Goal: Task Accomplishment & Management: Manage account settings

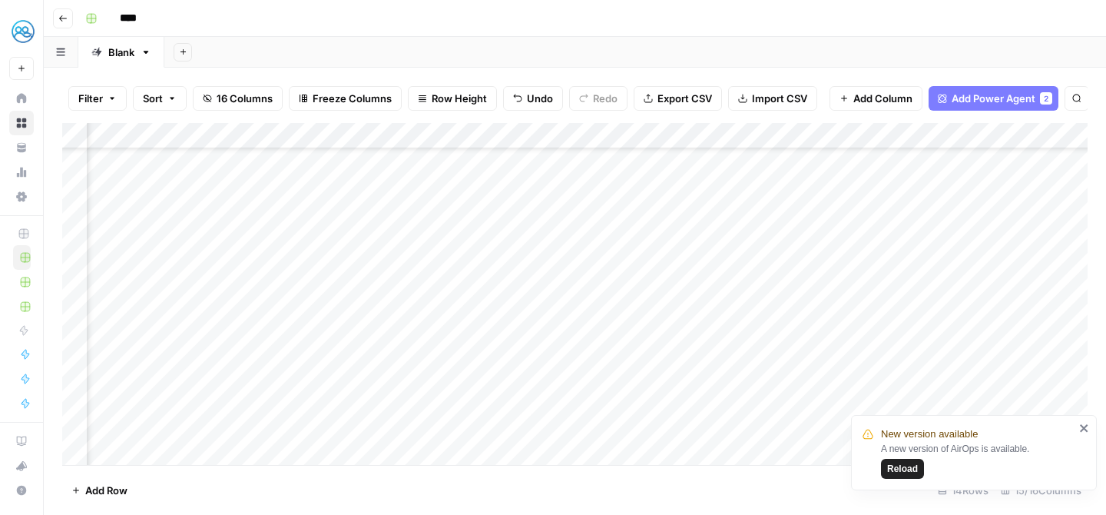
scroll to position [75, 456]
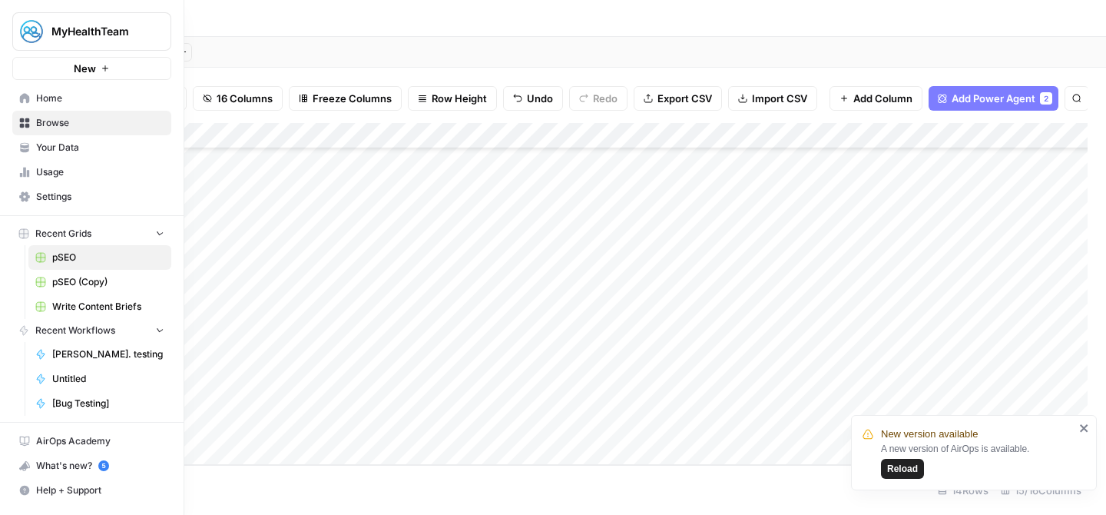
click at [28, 184] on link "Settings" at bounding box center [91, 196] width 159 height 25
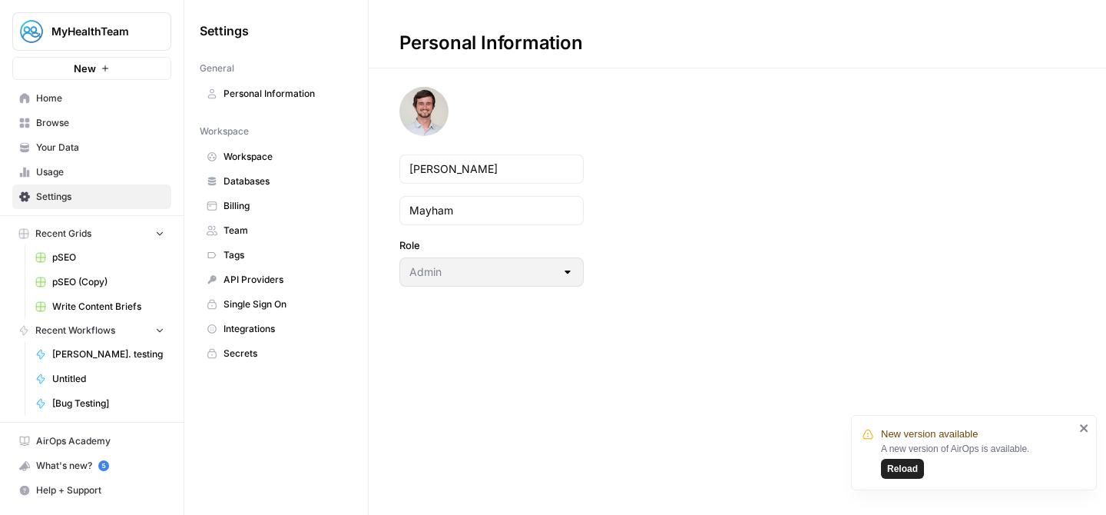
click at [247, 323] on span "Integrations" at bounding box center [285, 329] width 122 height 14
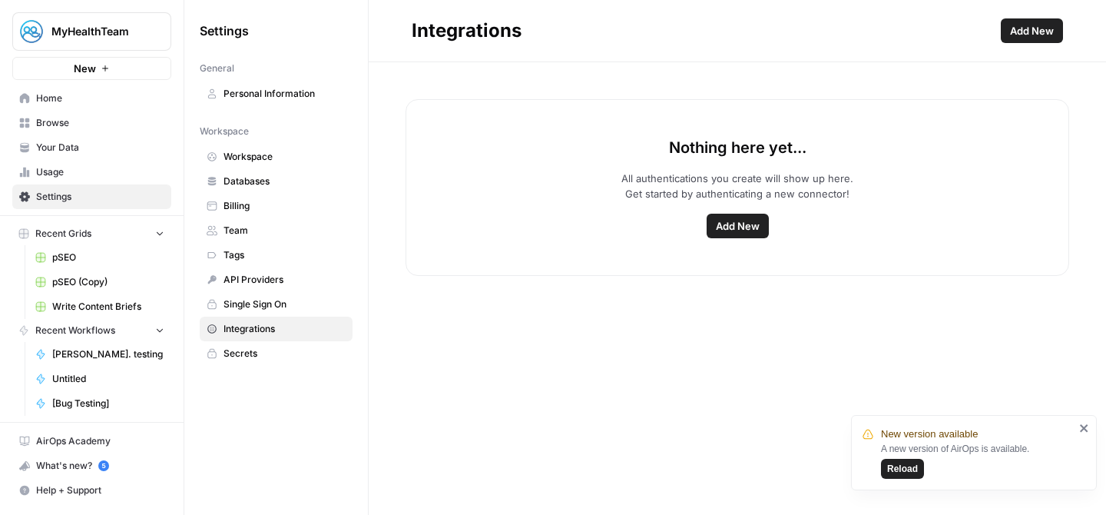
click at [736, 230] on span "Add New" at bounding box center [738, 225] width 44 height 15
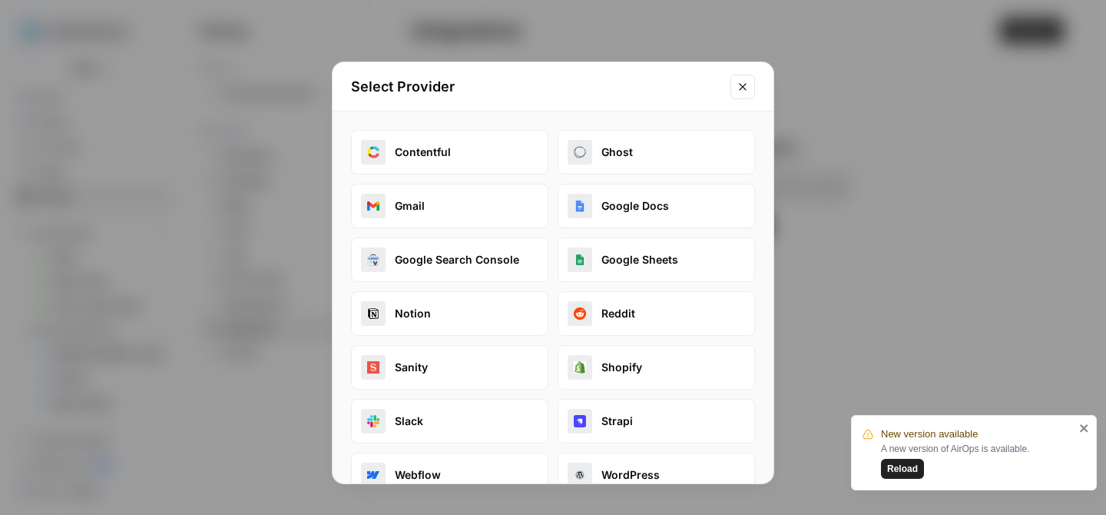
scroll to position [86, 0]
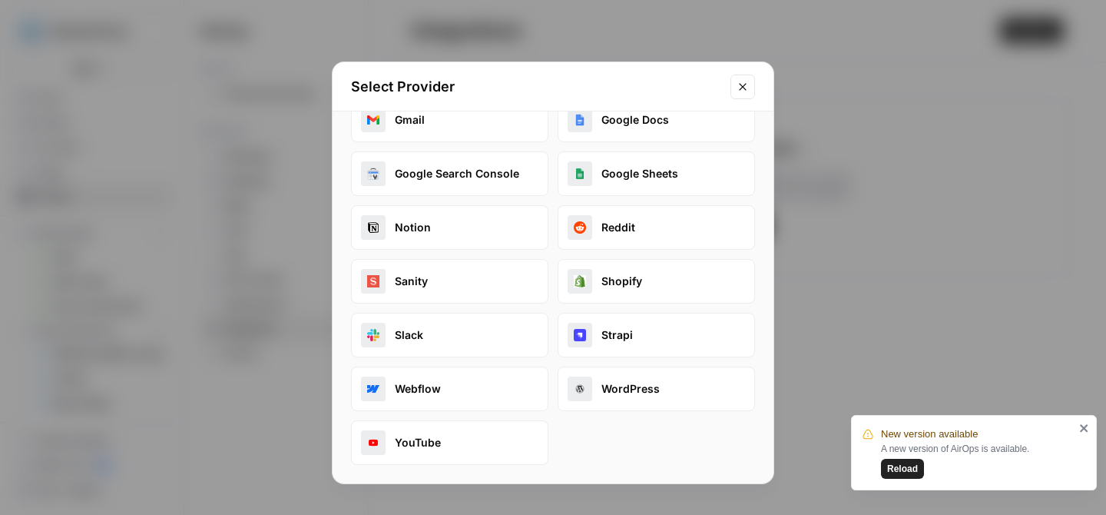
click at [438, 194] on button "Google Search Console" at bounding box center [449, 173] width 197 height 45
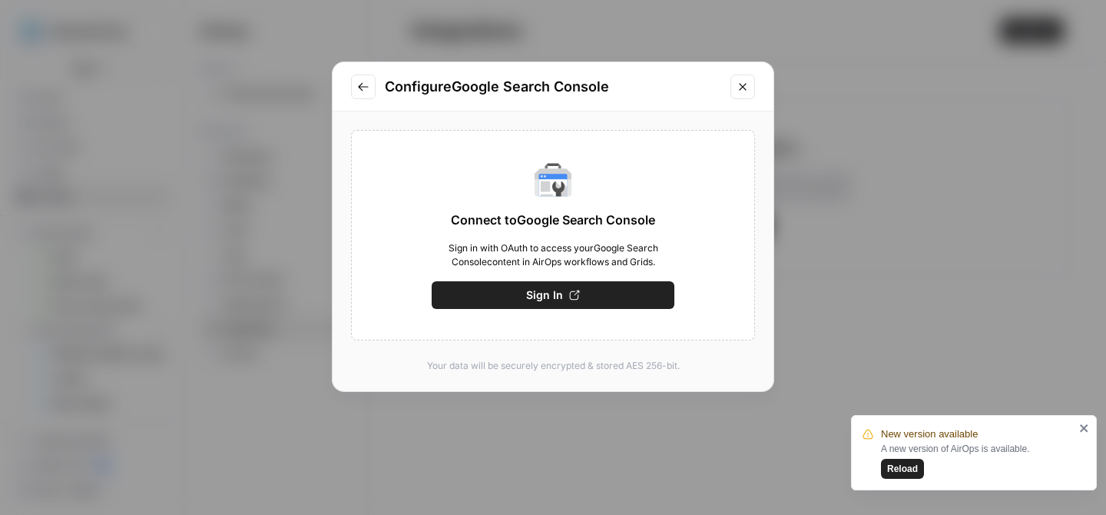
click at [536, 298] on span "Sign In" at bounding box center [544, 294] width 37 height 15
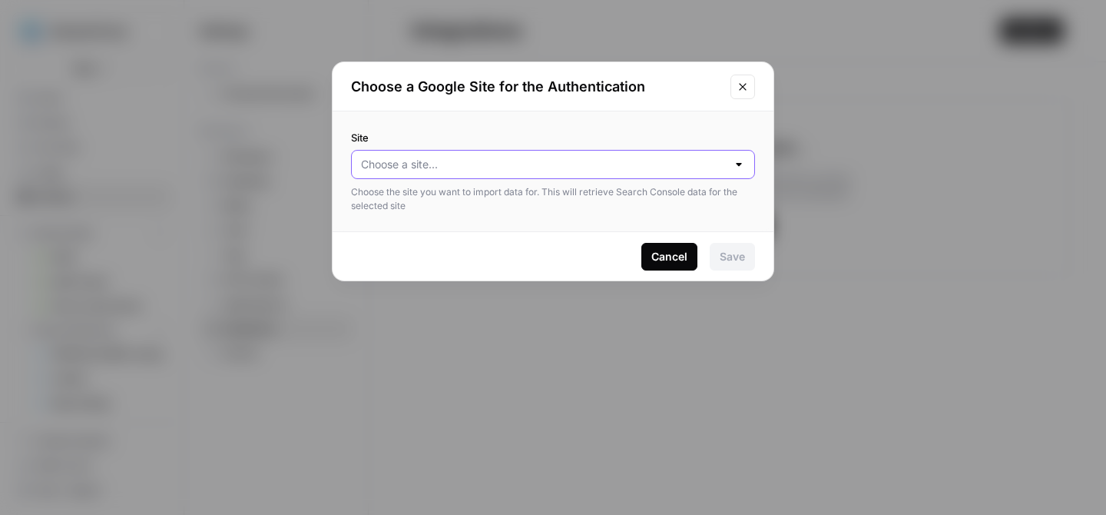
click at [649, 164] on input "Site" at bounding box center [544, 164] width 366 height 15
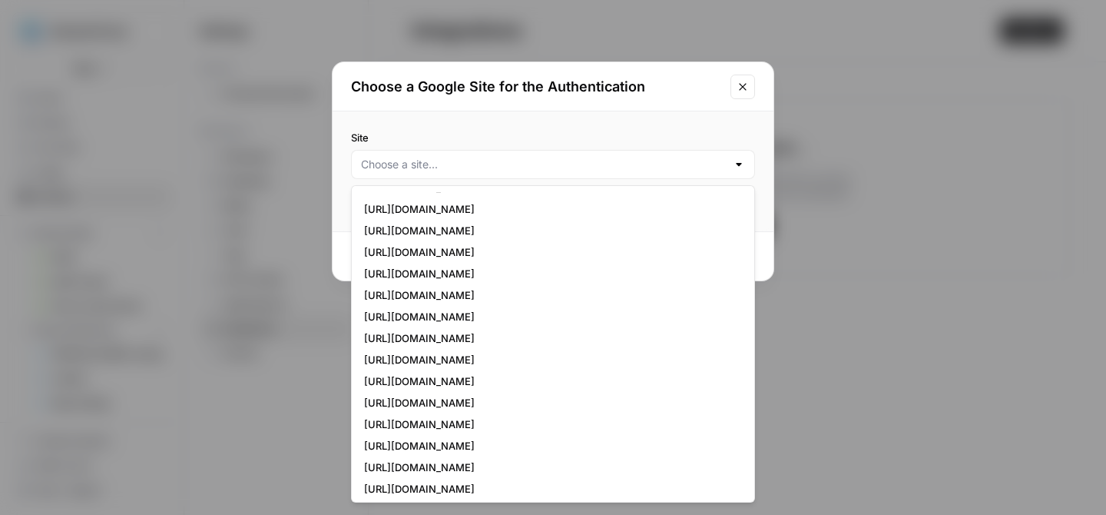
scroll to position [533, 0]
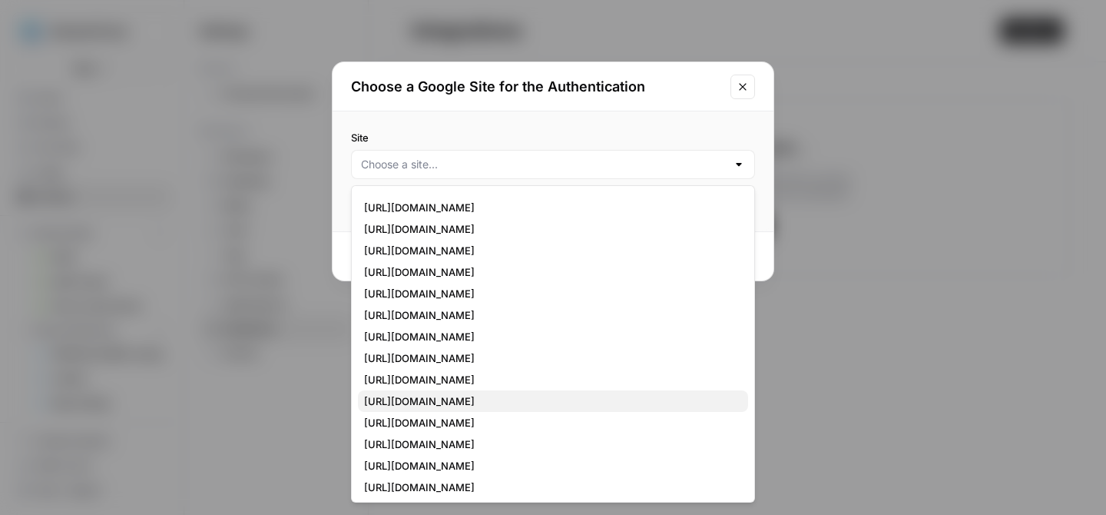
click at [486, 395] on span "[URL][DOMAIN_NAME]" at bounding box center [550, 400] width 372 height 15
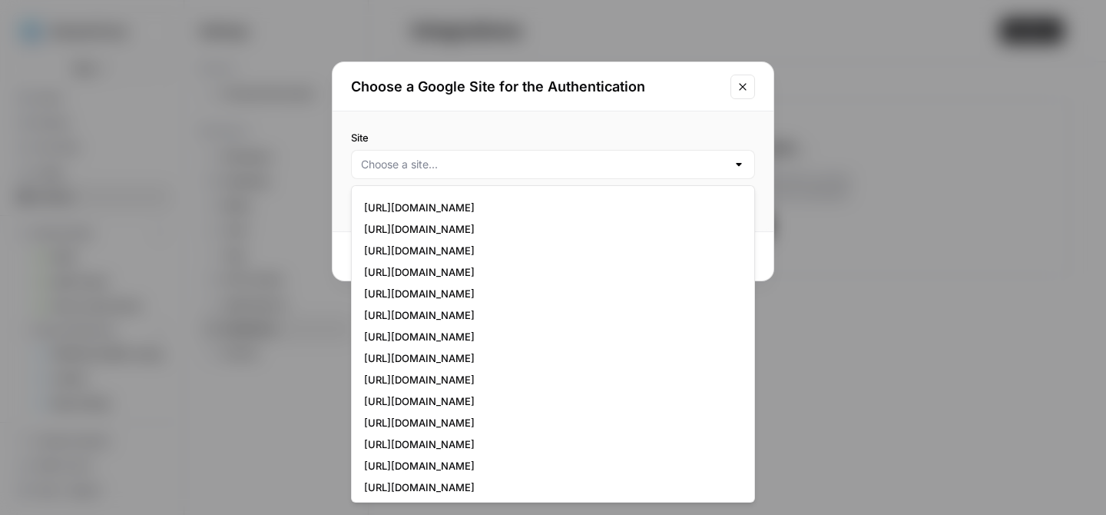
type input "[URL][DOMAIN_NAME]"
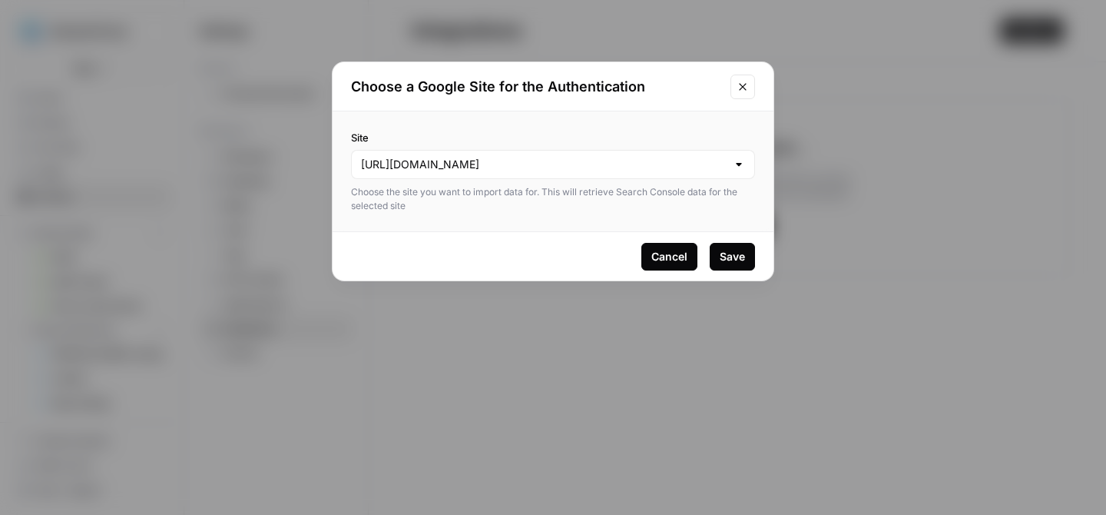
click at [734, 251] on div "Save" at bounding box center [732, 256] width 25 height 15
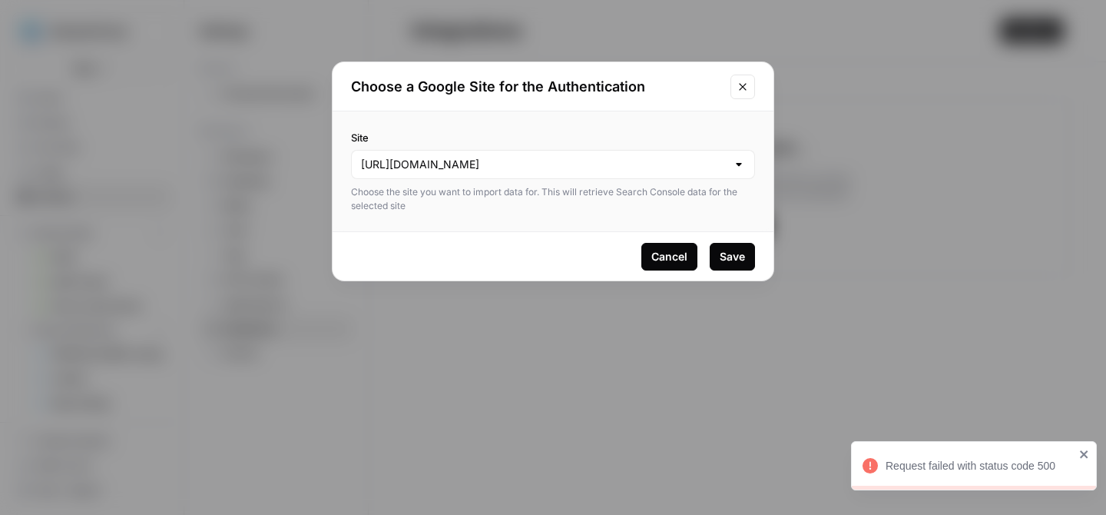
click at [494, 191] on div "Choose the site you want to import data for. This will retrieve Search Console …" at bounding box center [553, 199] width 404 height 28
click at [528, 191] on div "Choose the site you want to import data for. This will retrieve Search Console …" at bounding box center [553, 199] width 404 height 28
click at [746, 86] on icon "Close modal" at bounding box center [743, 87] width 12 height 12
